Goal: Navigation & Orientation: Find specific page/section

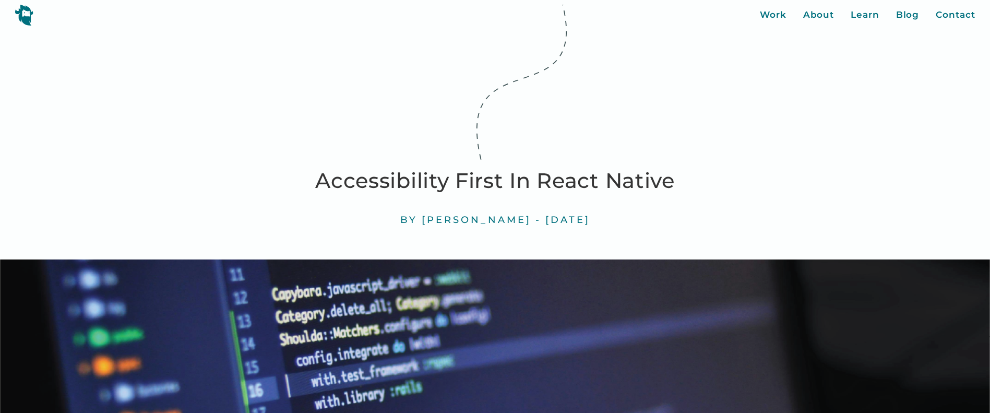
scroll to position [4727, 0]
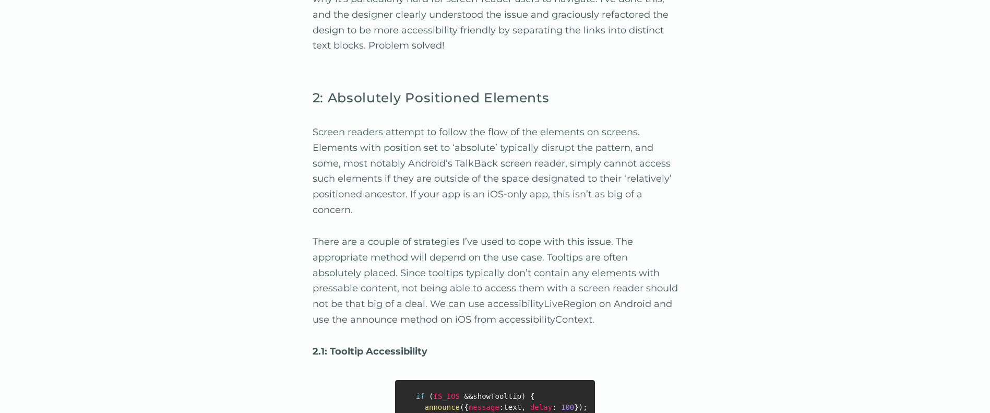
scroll to position [5480, 0]
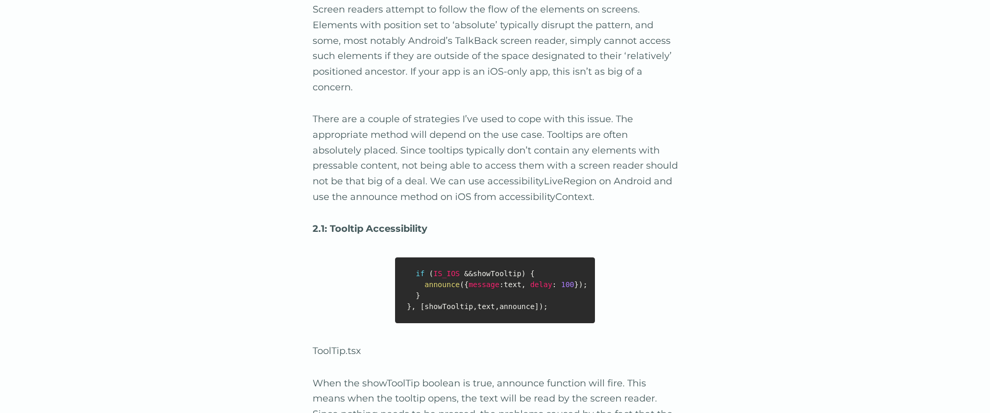
drag, startPoint x: 385, startPoint y: 275, endPoint x: 400, endPoint y: 275, distance: 15.7
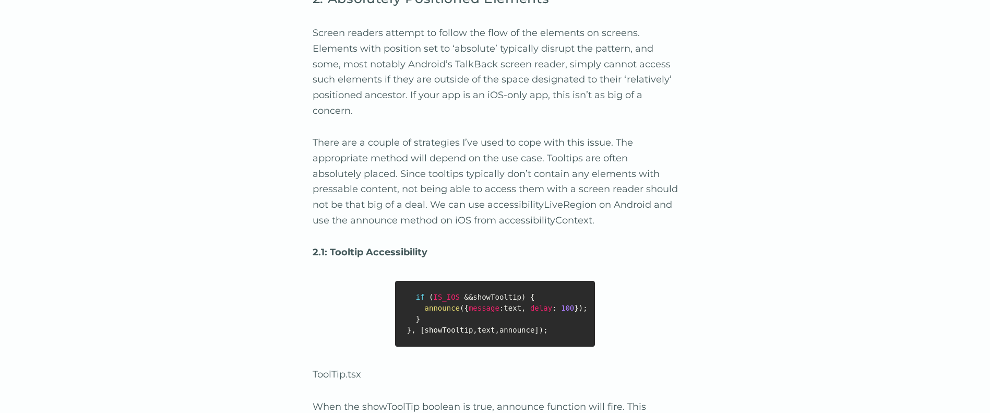
scroll to position [5389, 0]
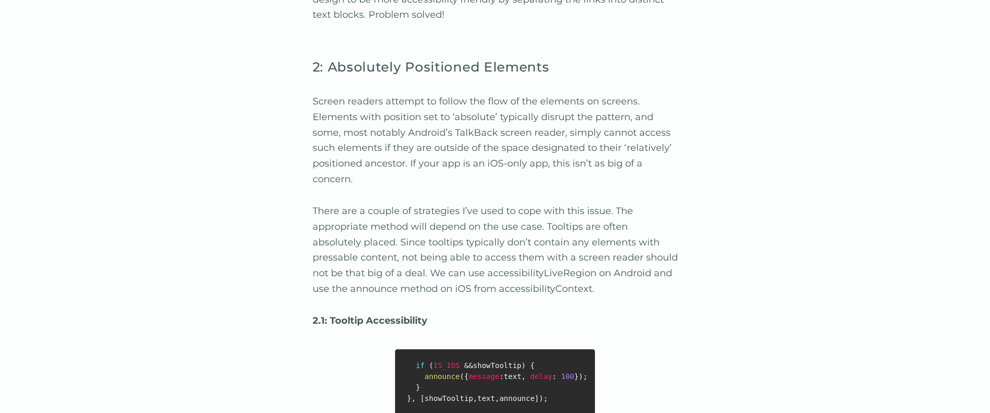
drag, startPoint x: 312, startPoint y: 73, endPoint x: 432, endPoint y: 72, distance: 119.5
copy strong "3.3: Doubly Nested Link"
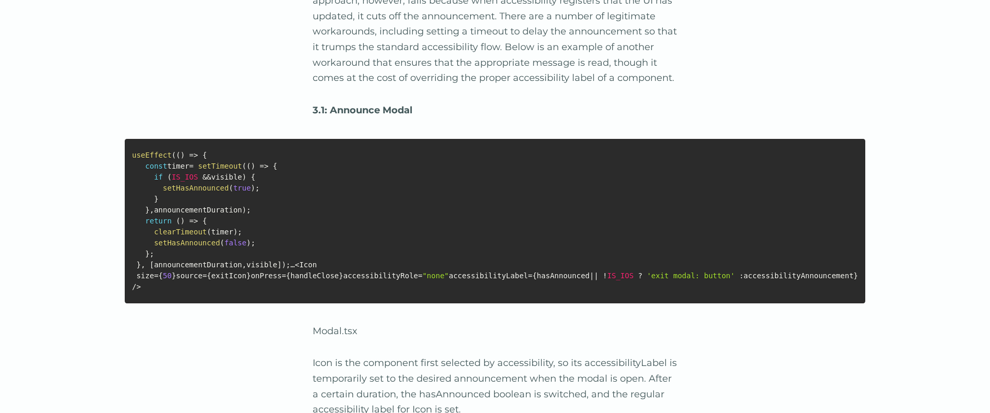
scroll to position [6671, 0]
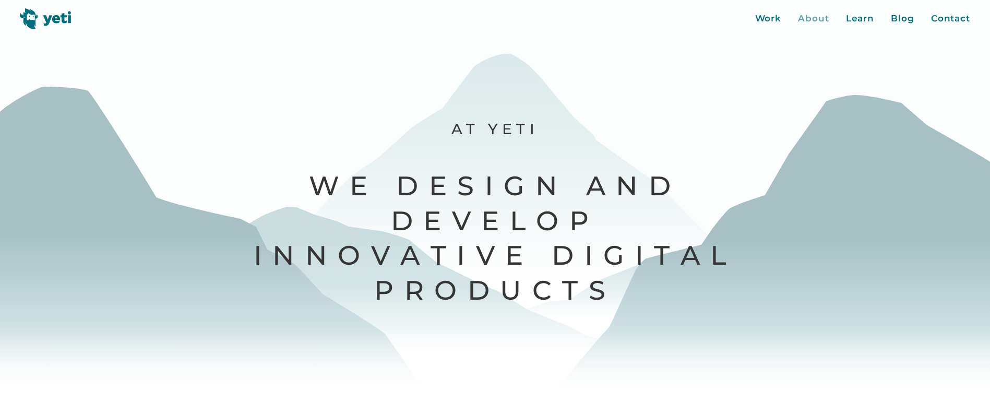
click at [818, 19] on div "About" at bounding box center [813, 19] width 31 height 14
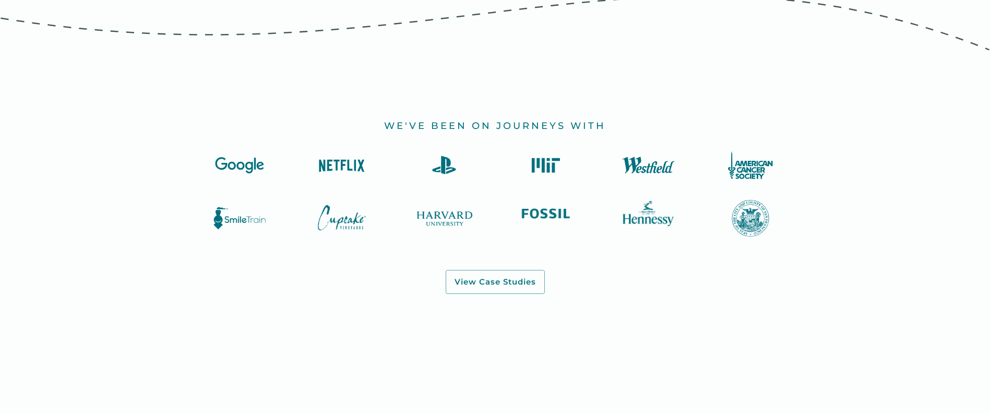
scroll to position [1106, 0]
